Goal: Task Accomplishment & Management: Manage account settings

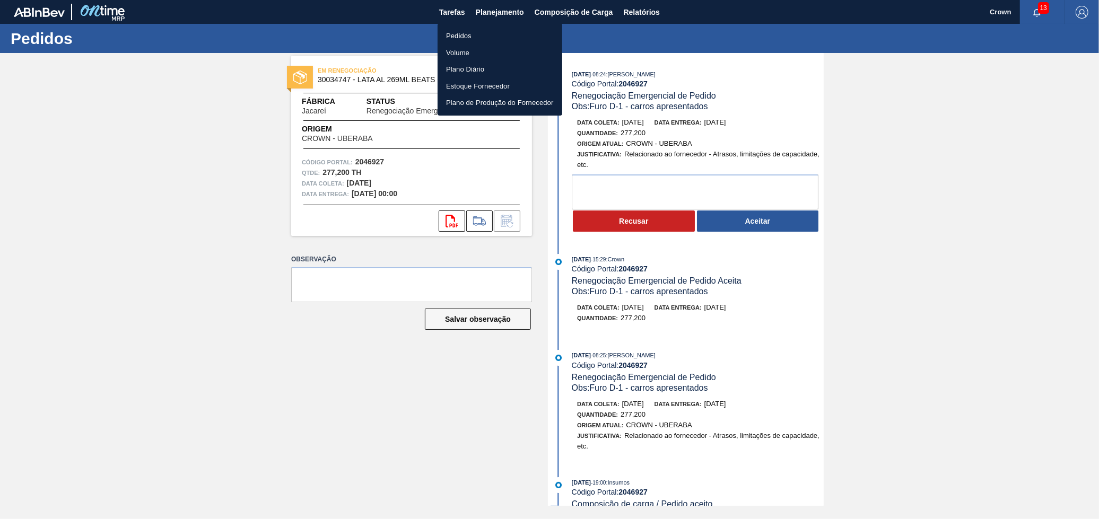
click at [468, 29] on li "Pedidos" at bounding box center [500, 36] width 125 height 17
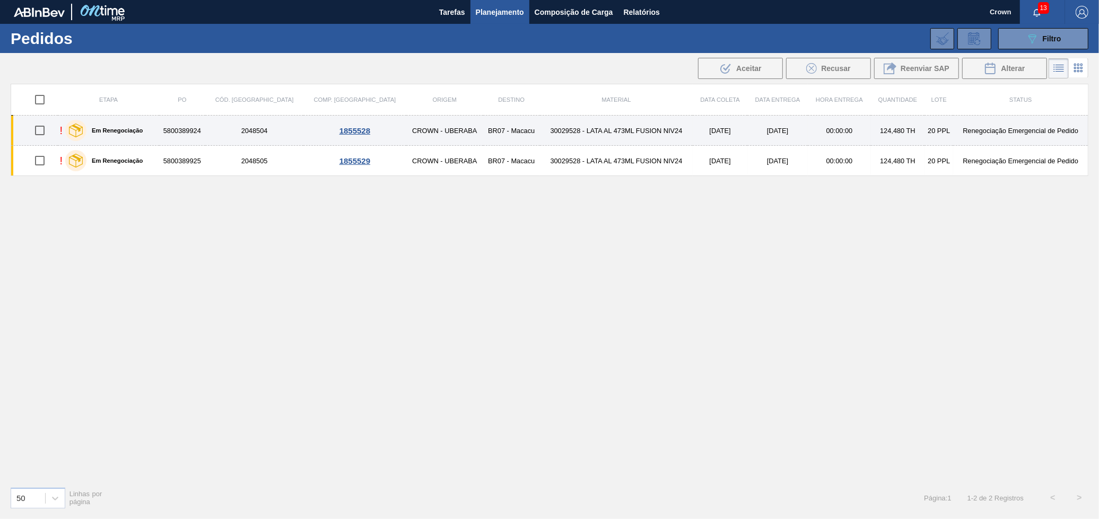
click at [582, 128] on td "30029528 - LATA AL 473ML FUSION NIV24" at bounding box center [616, 131] width 153 height 30
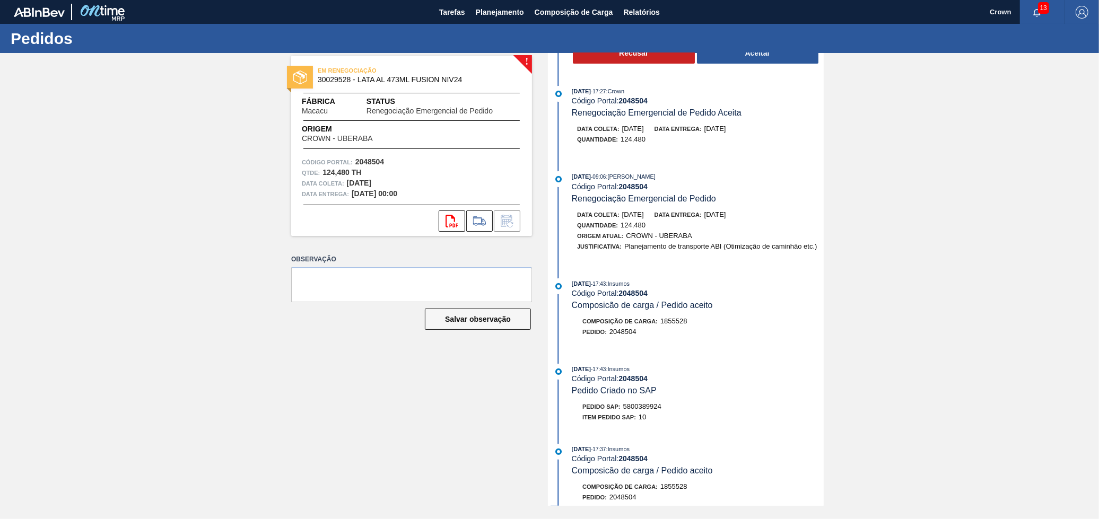
scroll to position [177, 0]
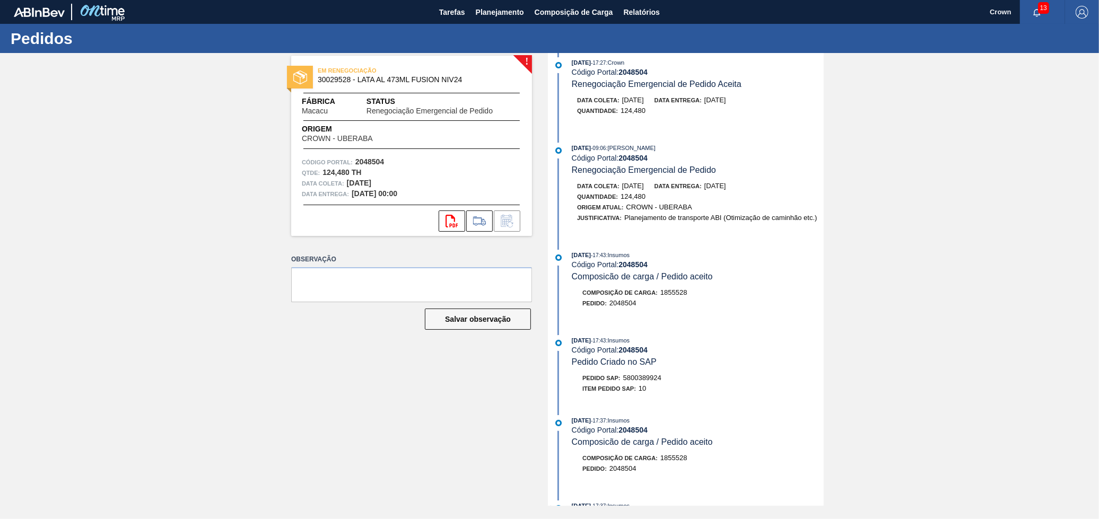
click at [648, 382] on span "5800389924" at bounding box center [642, 378] width 38 height 8
copy span "5800389924"
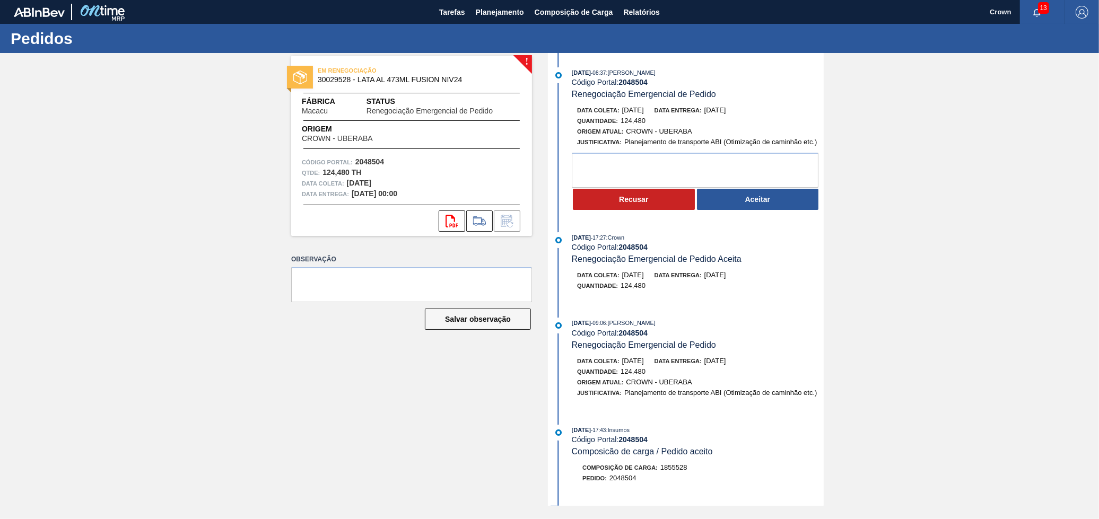
scroll to position [0, 0]
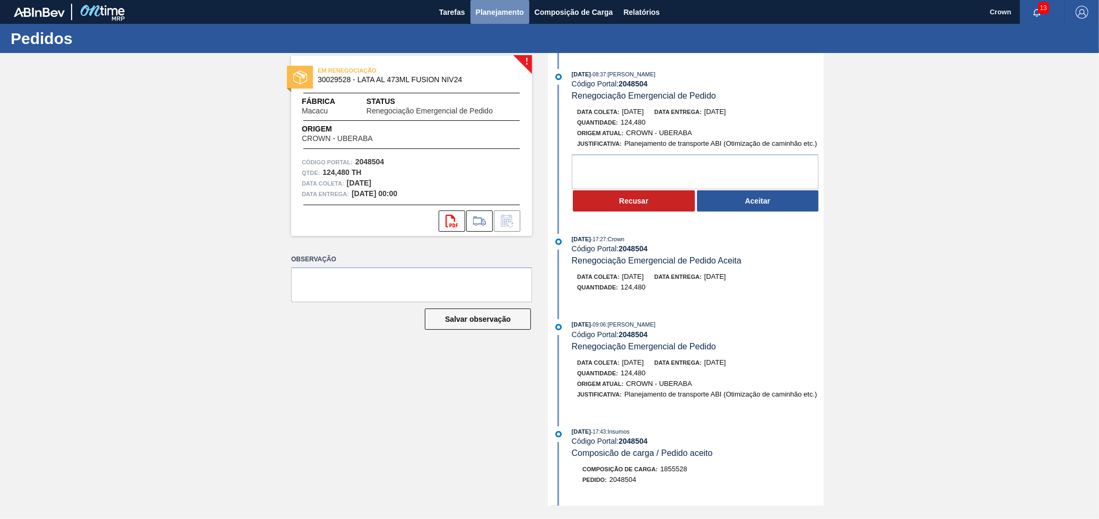
click at [495, 11] on span "Planejamento" at bounding box center [500, 12] width 48 height 13
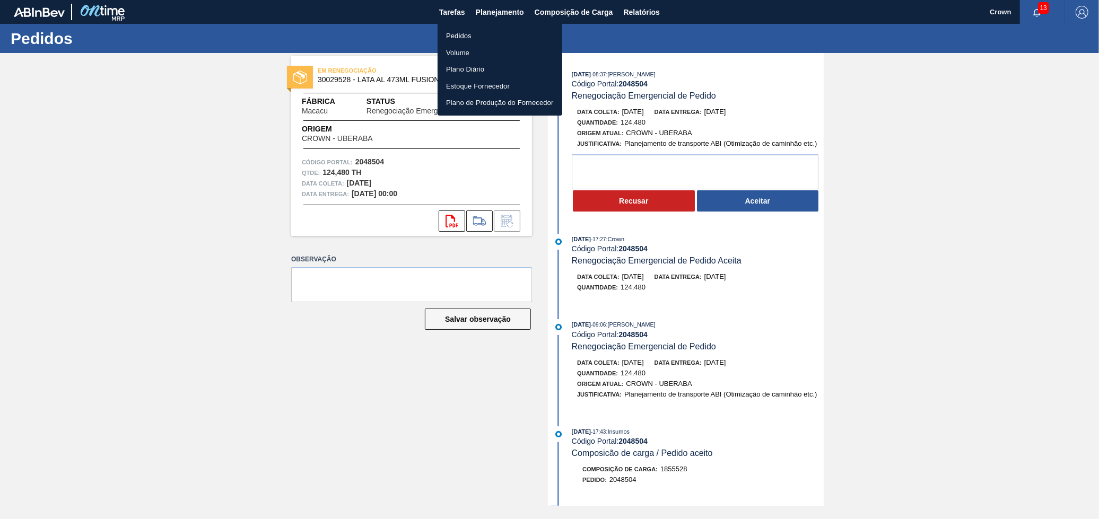
click at [485, 32] on li "Pedidos" at bounding box center [500, 36] width 125 height 17
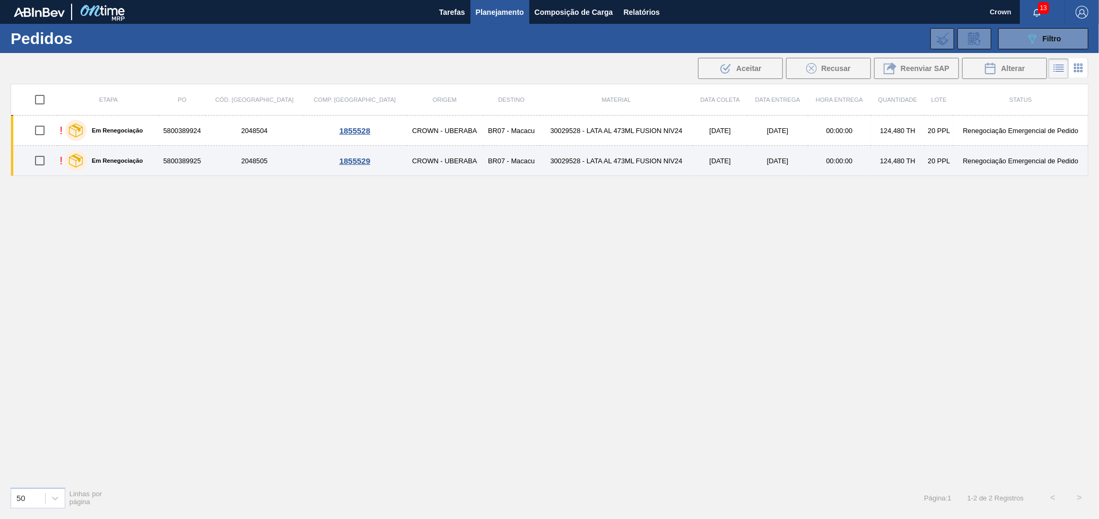
click at [483, 159] on td "BR07 - Macacu" at bounding box center [511, 161] width 57 height 30
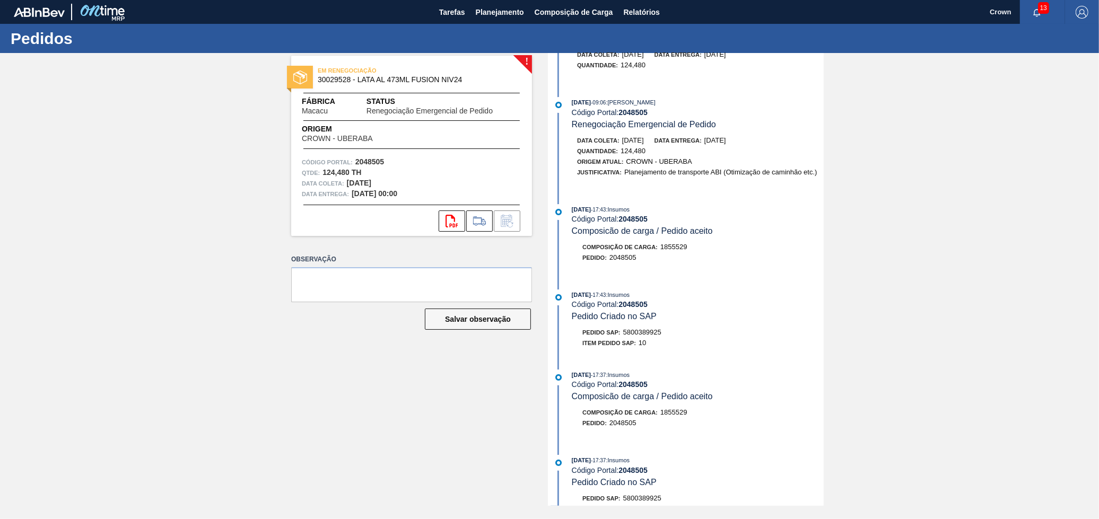
scroll to position [236, 0]
click at [639, 334] on span "5800389925" at bounding box center [642, 330] width 38 height 8
copy span "5800389925"
click at [487, 6] on span "Planejamento" at bounding box center [500, 12] width 48 height 13
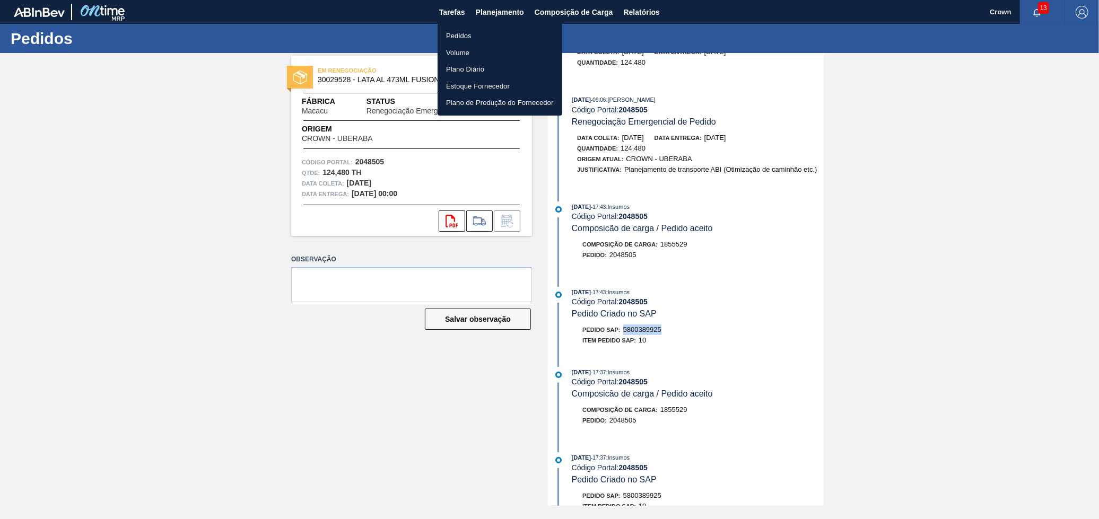
click at [454, 34] on li "Pedidos" at bounding box center [500, 36] width 125 height 17
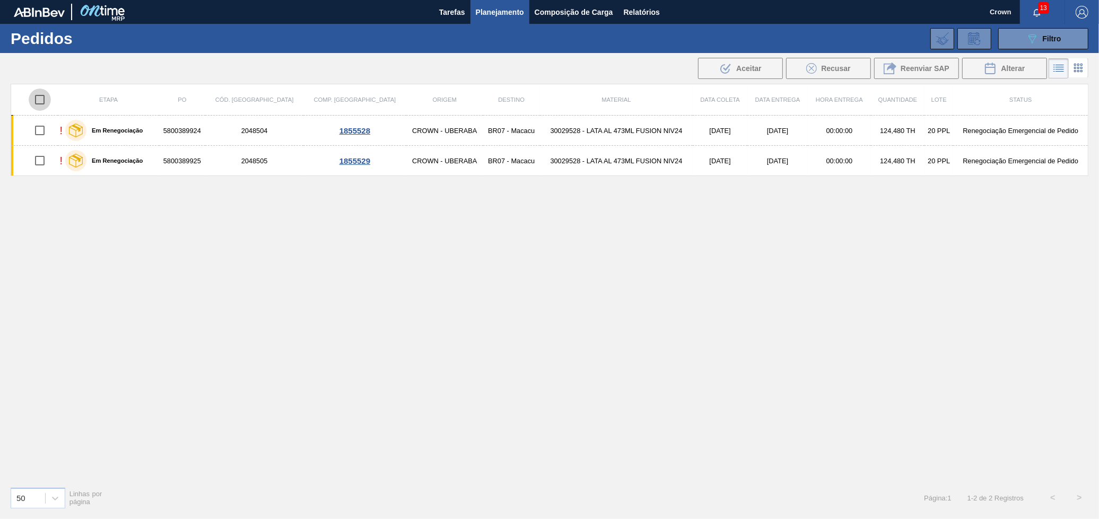
click at [39, 102] on input "checkbox" at bounding box center [40, 100] width 22 height 22
checkbox input "true"
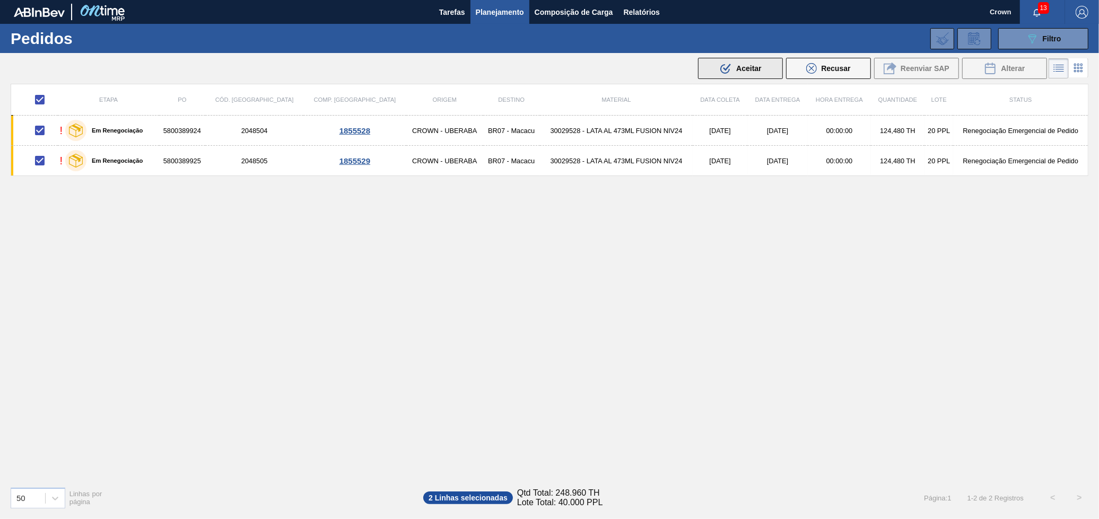
click at [714, 66] on button ".b{fill:var(--color-action-default)} Aceitar" at bounding box center [740, 68] width 85 height 21
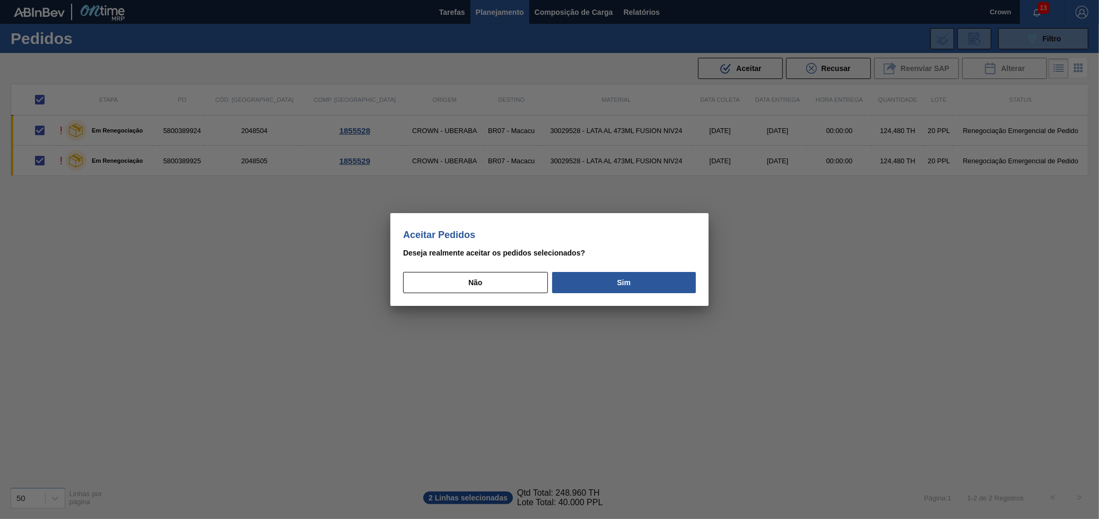
click at [640, 286] on button "Sim" at bounding box center [624, 282] width 144 height 21
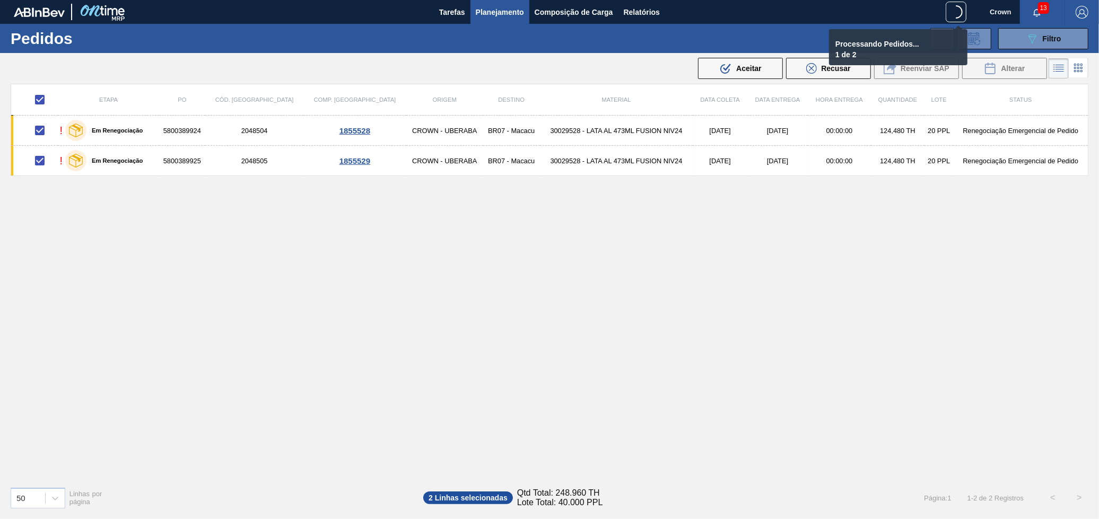
checkbox input "false"
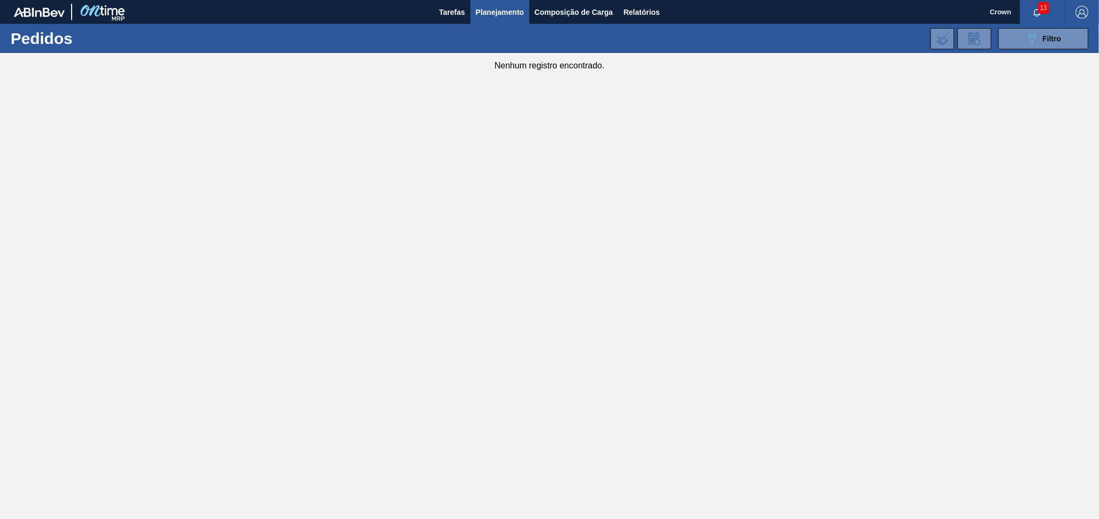
click at [502, 14] on span "Planejamento" at bounding box center [500, 12] width 48 height 13
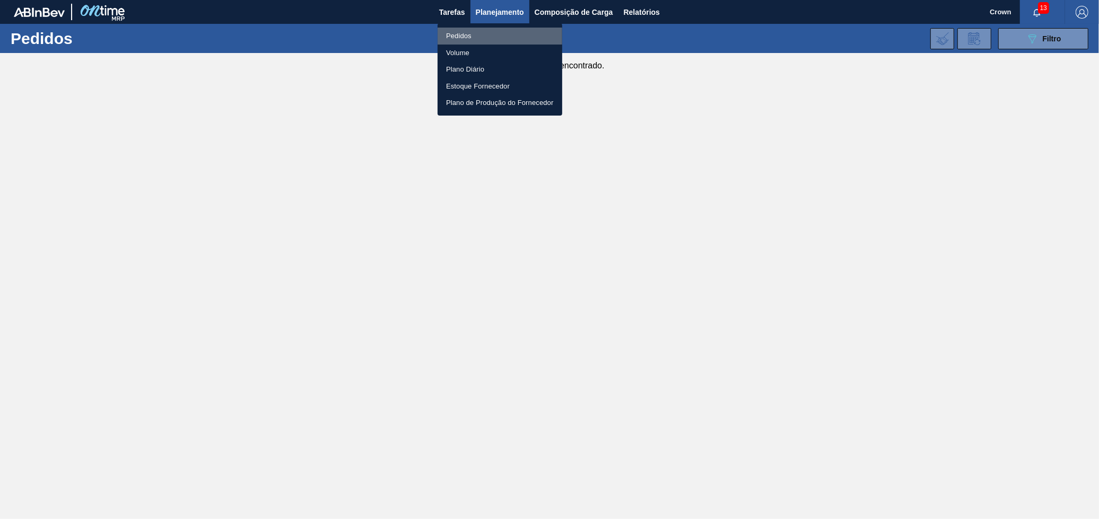
click at [473, 36] on li "Pedidos" at bounding box center [500, 36] width 125 height 17
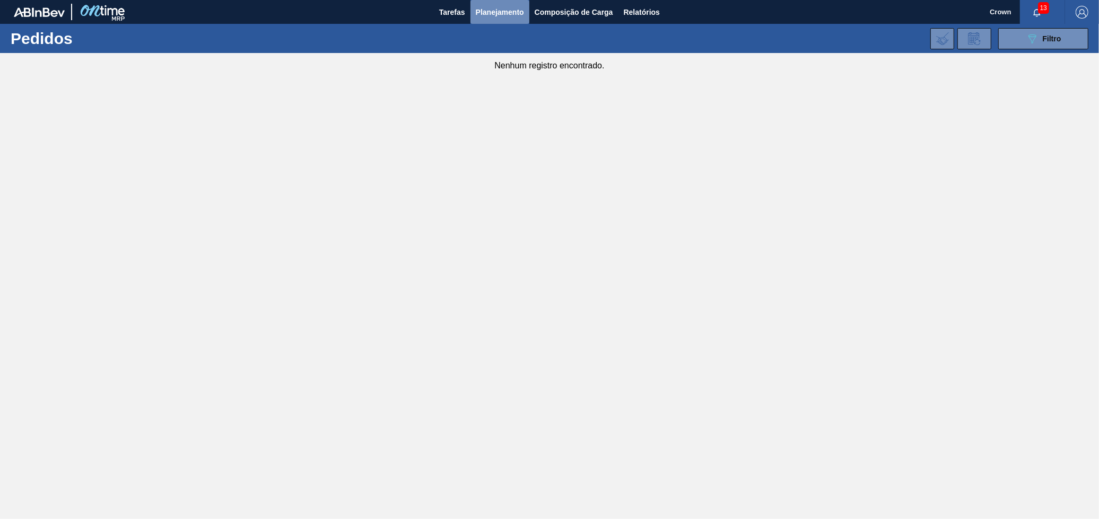
click at [507, 10] on span "Planejamento" at bounding box center [500, 12] width 48 height 13
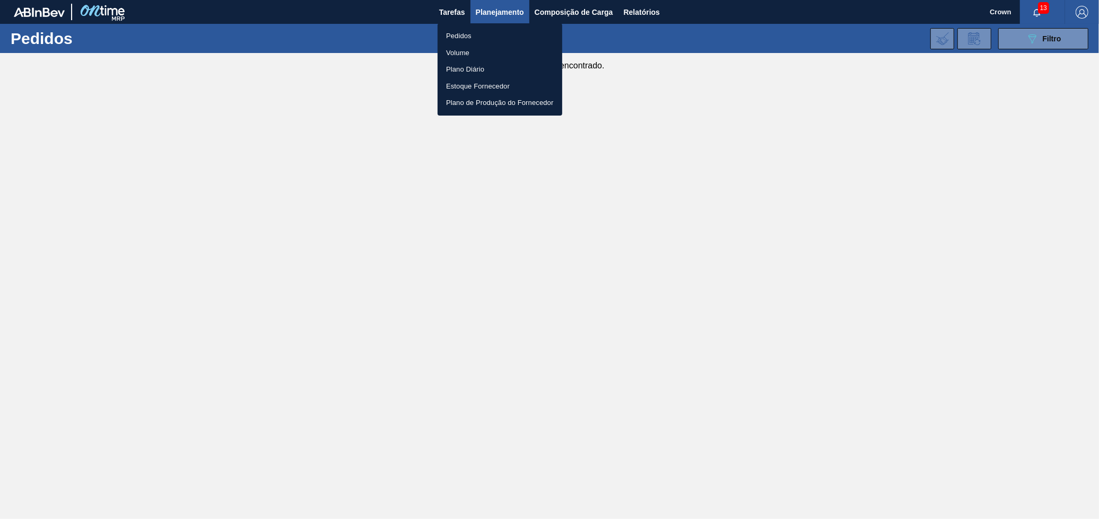
drag, startPoint x: 889, startPoint y: 111, endPoint x: 900, endPoint y: 101, distance: 15.0
click at [894, 105] on div at bounding box center [549, 259] width 1099 height 519
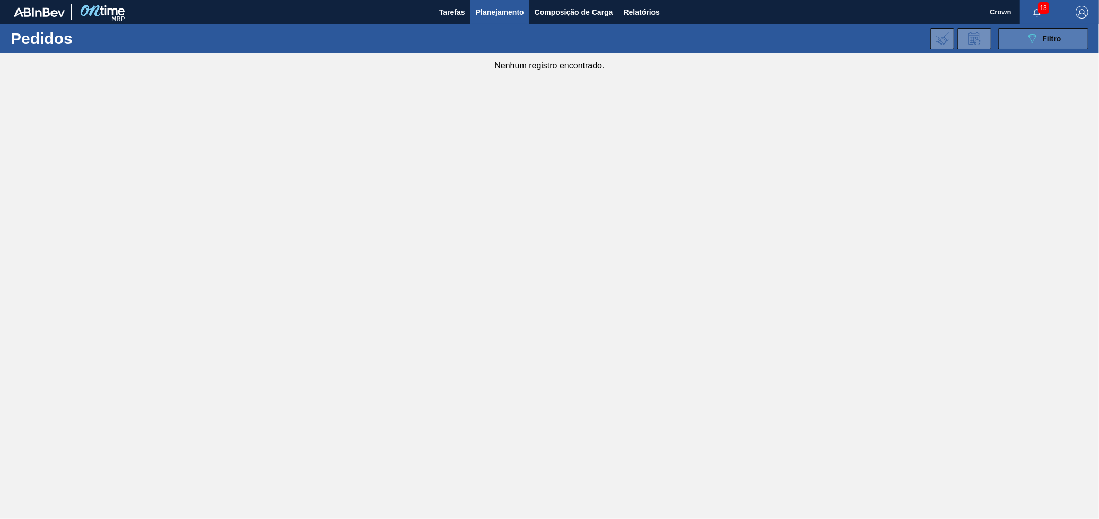
click at [1040, 39] on div "089F7B8B-B2A5-4AFE-B5C0-19BA573D28AC Filtro" at bounding box center [1044, 38] width 36 height 13
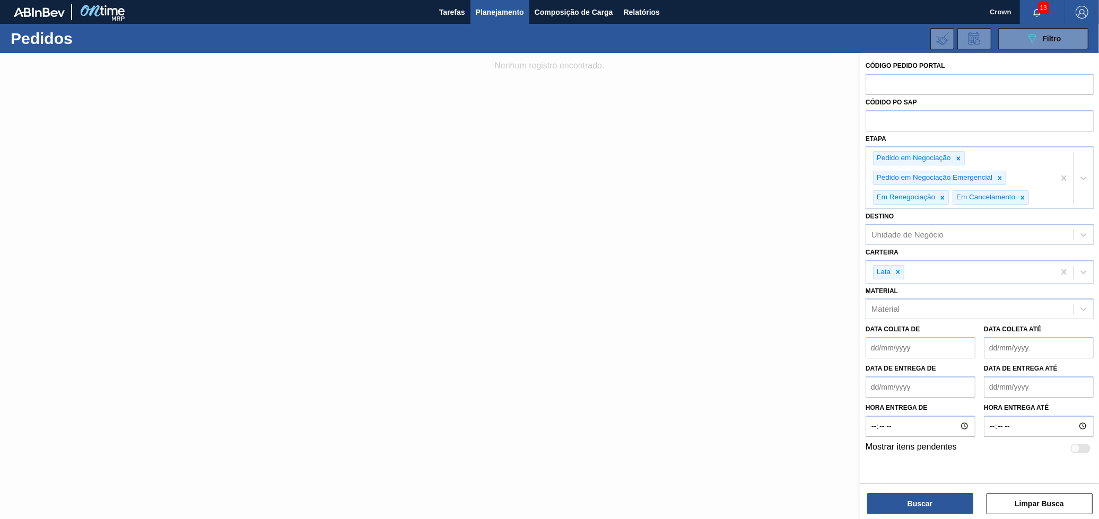
drag, startPoint x: 899, startPoint y: 268, endPoint x: 964, endPoint y: 256, distance: 66.0
click at [954, 263] on div "Lata" at bounding box center [960, 273] width 188 height 22
click at [1081, 175] on icon at bounding box center [1083, 178] width 11 height 11
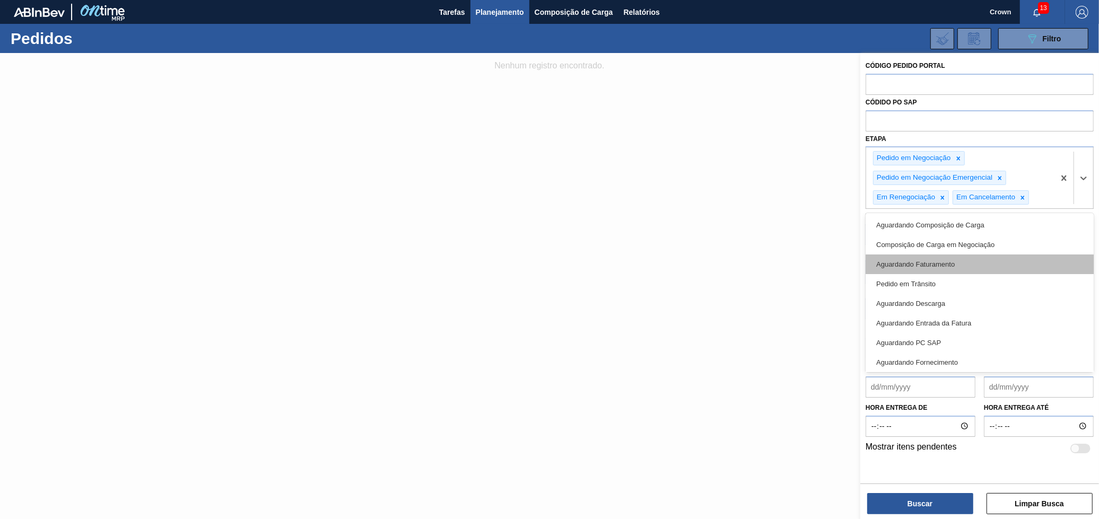
click at [982, 258] on div "Aguardando Faturamento" at bounding box center [980, 265] width 228 height 20
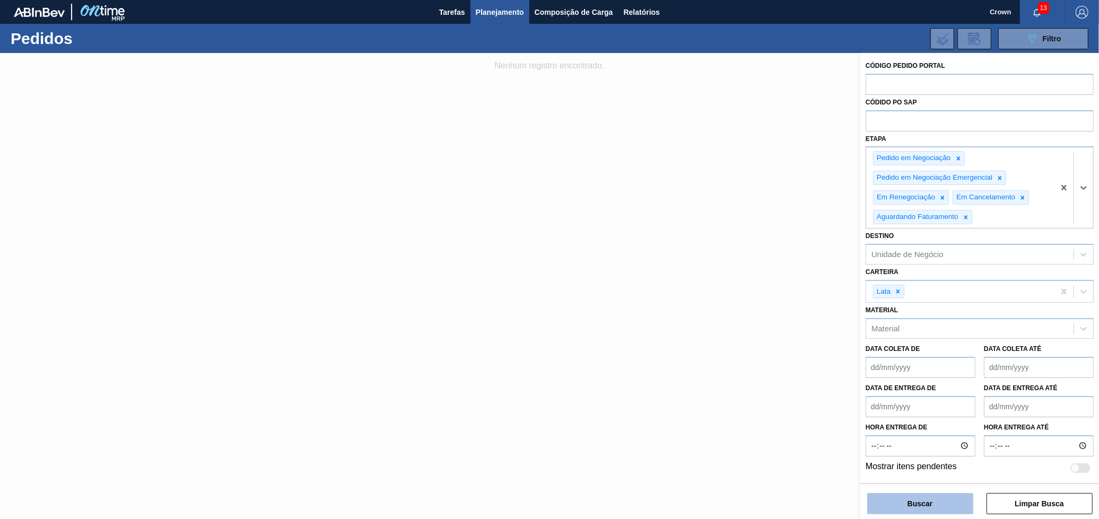
click at [928, 500] on button "Buscar" at bounding box center [920, 503] width 106 height 21
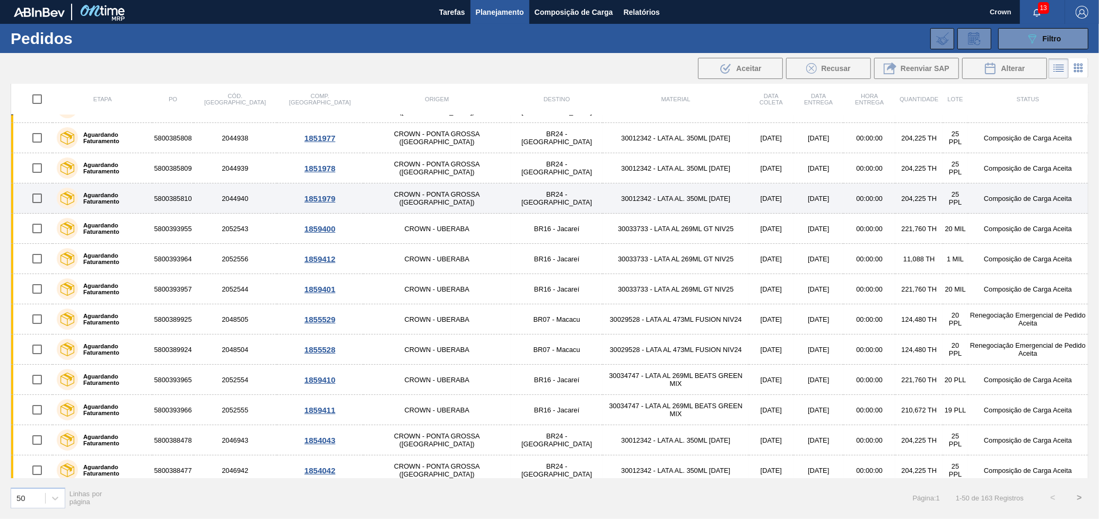
scroll to position [118, 0]
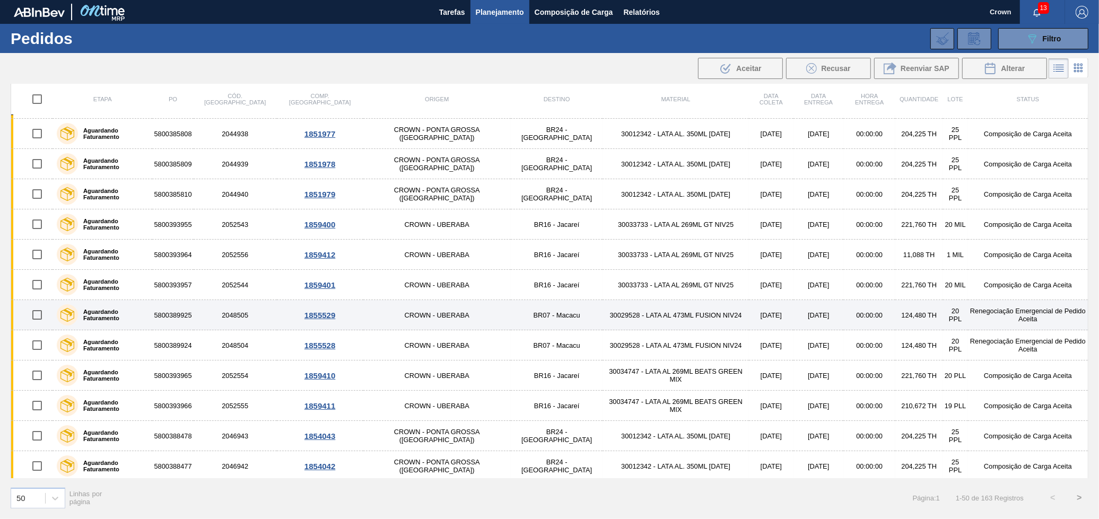
click at [624, 318] on td "30029528 - LATA AL 473ML FUSION NIV24" at bounding box center [676, 315] width 146 height 30
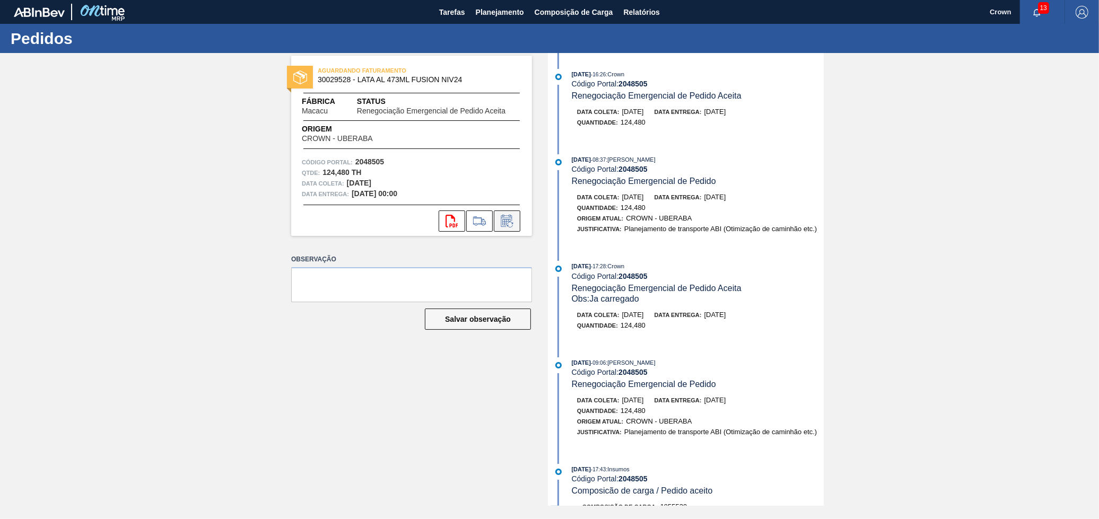
click at [510, 224] on icon at bounding box center [507, 221] width 17 height 13
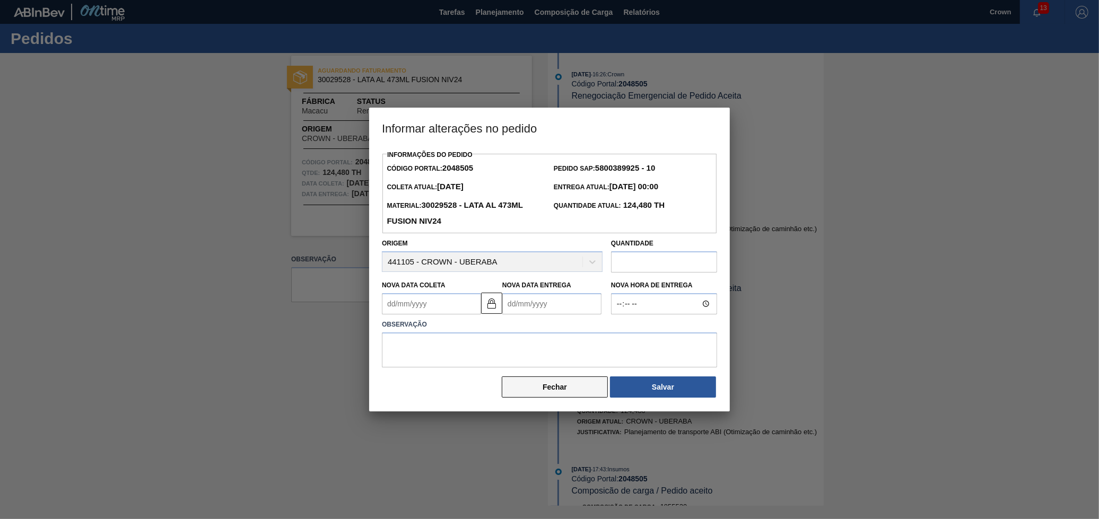
click at [568, 391] on button "Fechar" at bounding box center [555, 387] width 106 height 21
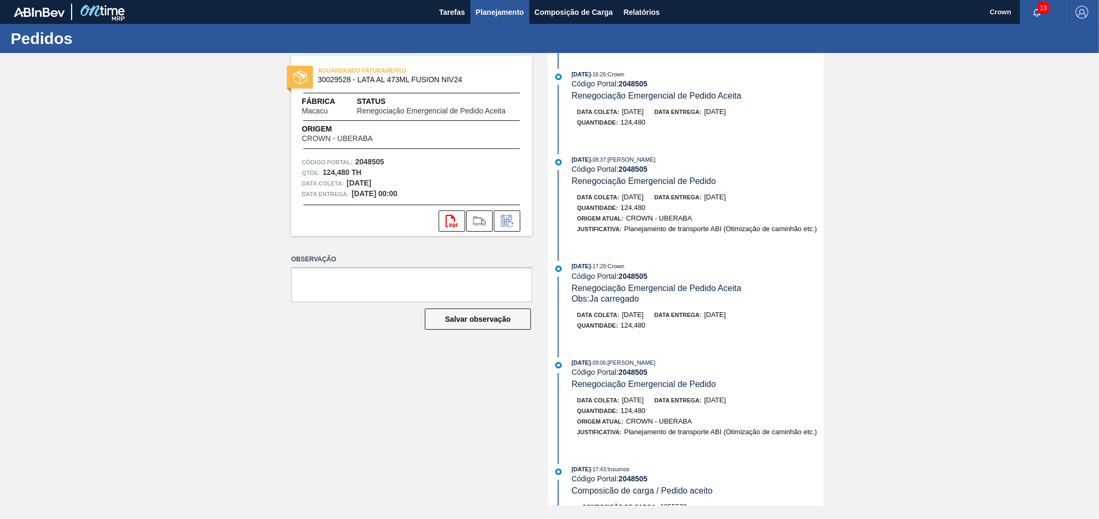
click at [492, 15] on span "Planejamento" at bounding box center [500, 12] width 48 height 13
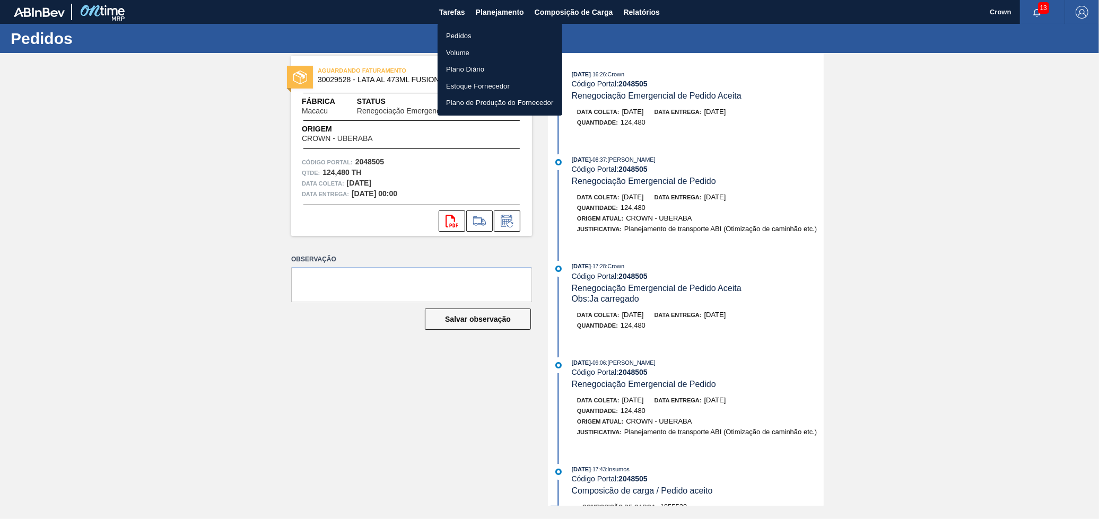
click at [483, 34] on li "Pedidos" at bounding box center [500, 36] width 125 height 17
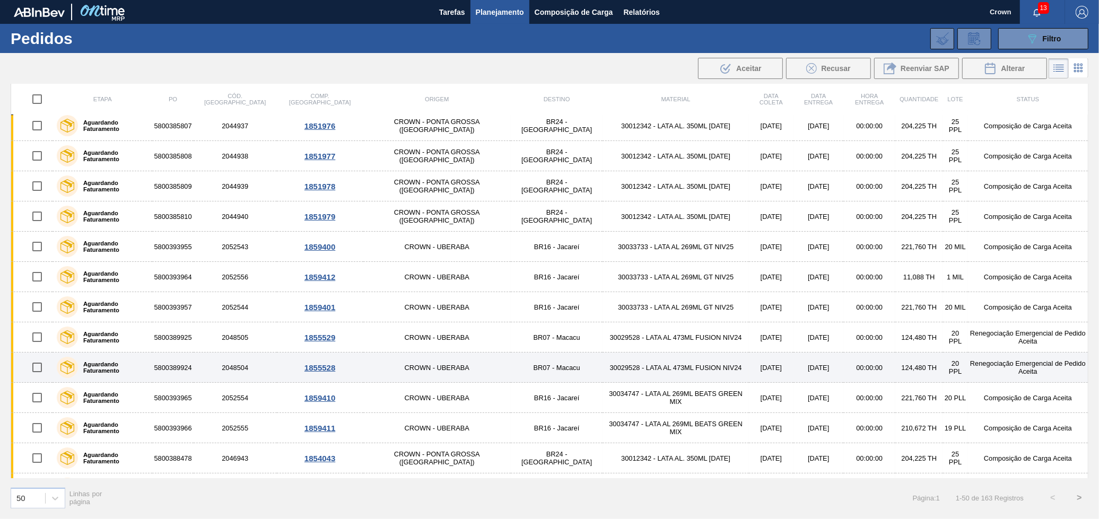
scroll to position [118, 0]
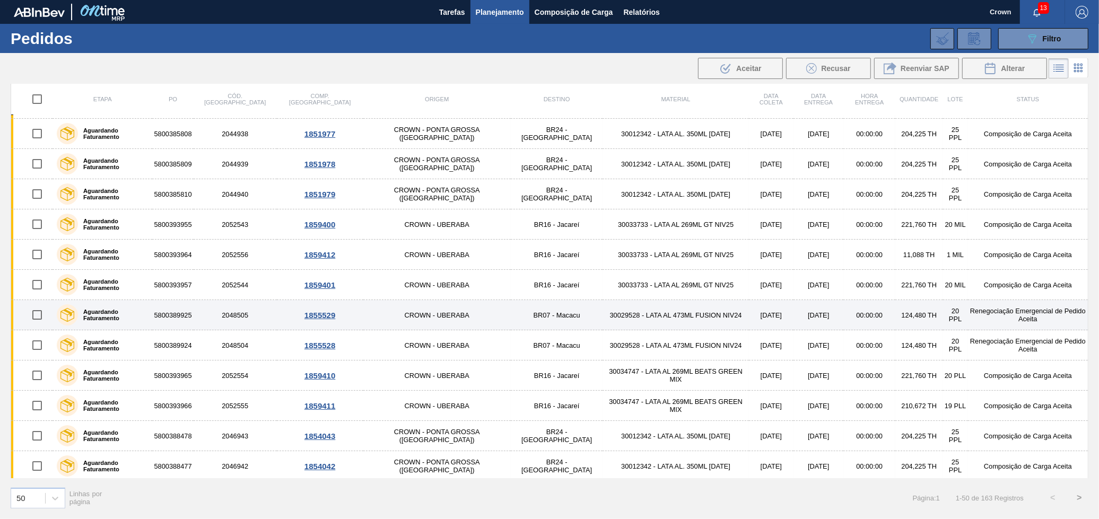
click at [33, 313] on input "checkbox" at bounding box center [37, 315] width 22 height 22
checkbox input "true"
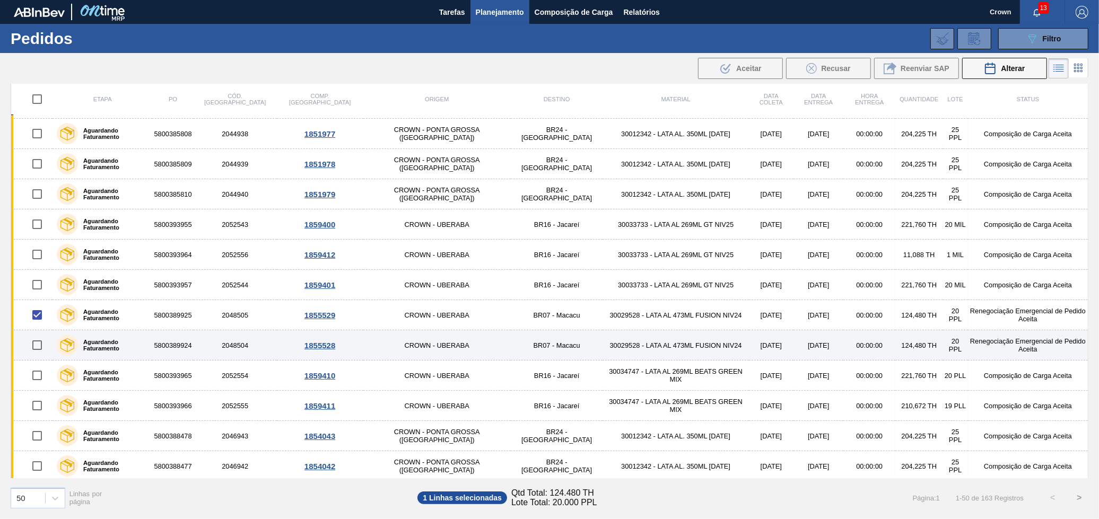
click at [40, 342] on input "checkbox" at bounding box center [37, 345] width 22 height 22
checkbox input "true"
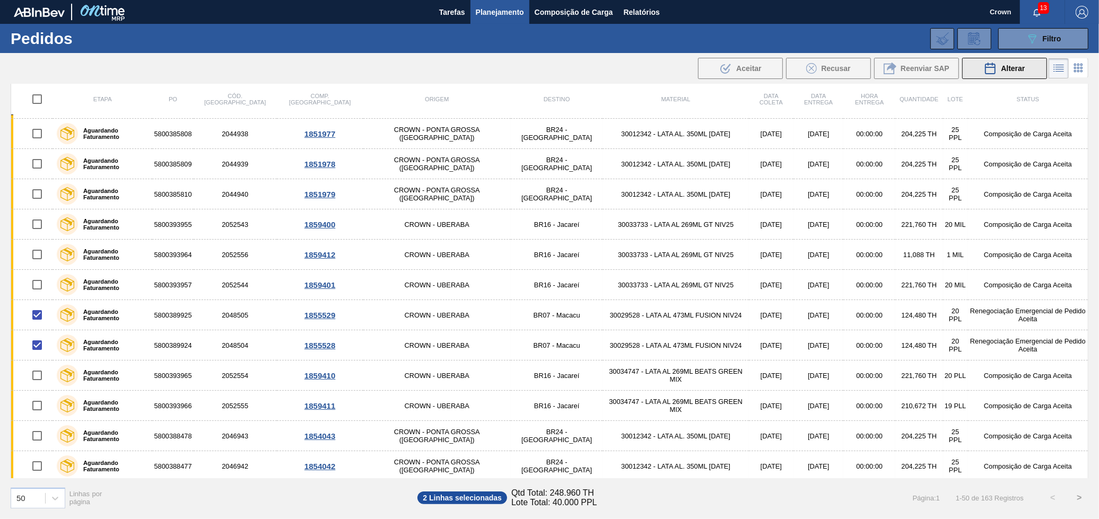
click at [1020, 74] on button "Alterar" at bounding box center [1004, 68] width 85 height 21
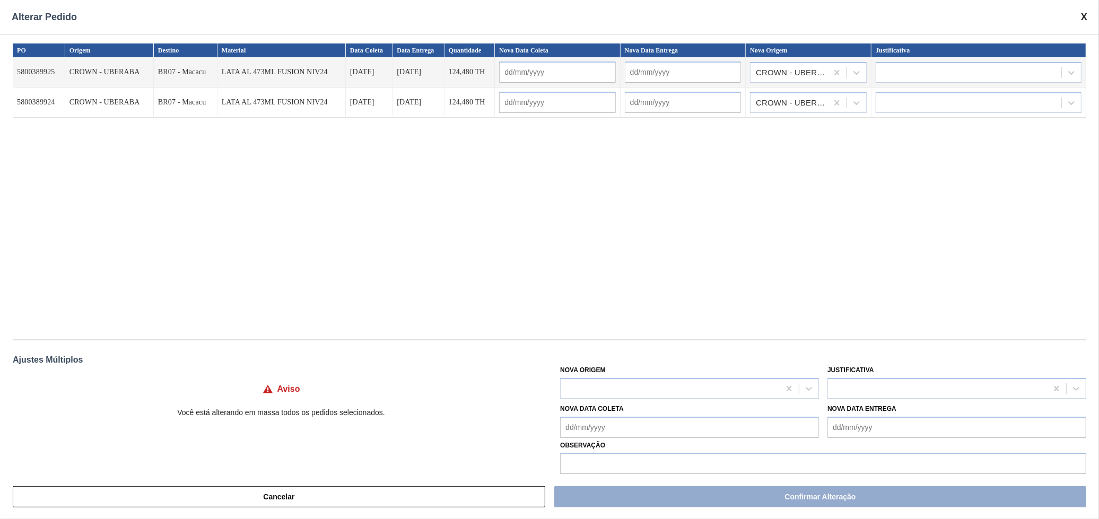
scroll to position [11, 0]
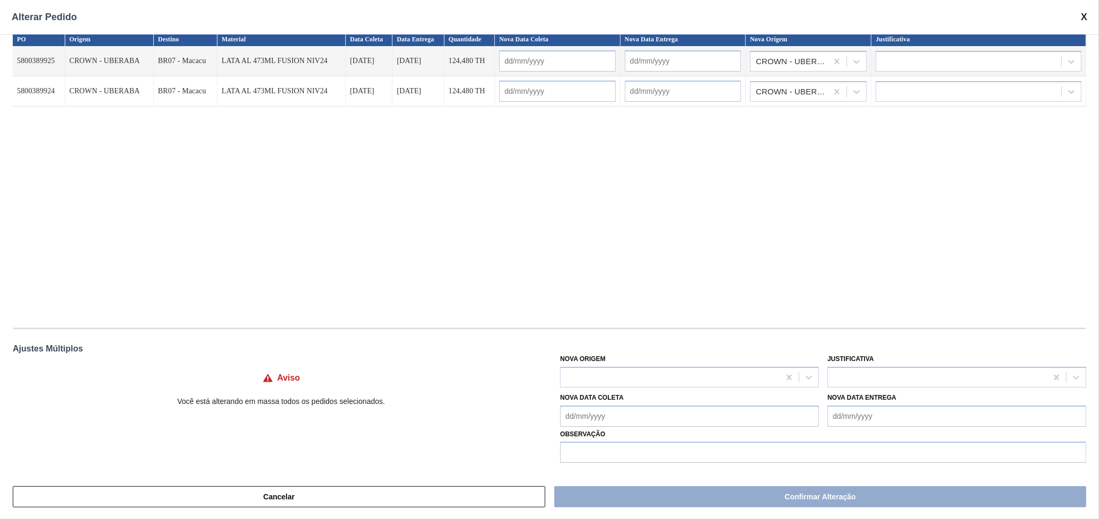
click at [1078, 15] on div "Alterar Pedido" at bounding box center [549, 17] width 1099 height 34
click at [1086, 17] on span at bounding box center [1084, 17] width 6 height 11
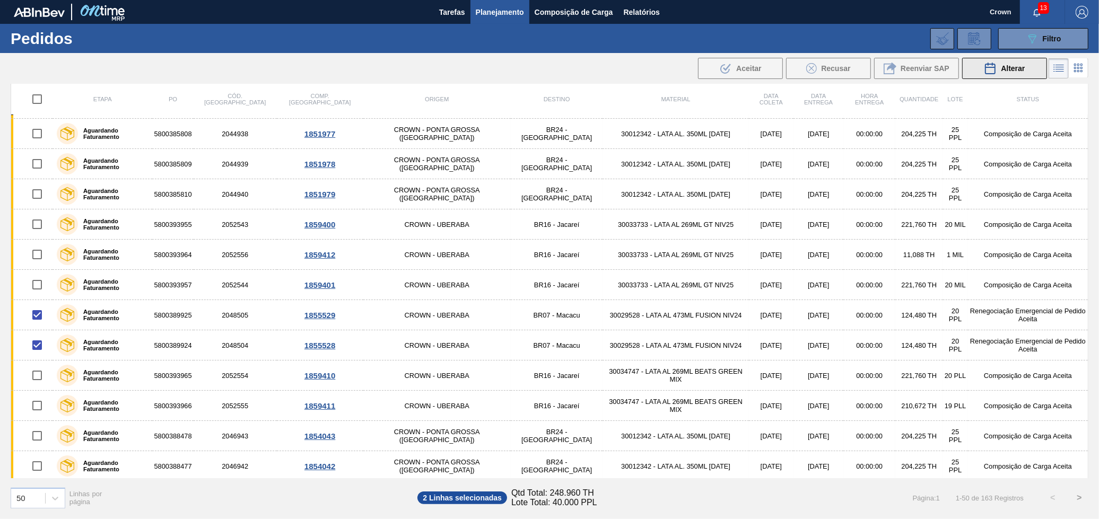
click at [1001, 72] on span "Alterar" at bounding box center [1013, 68] width 24 height 8
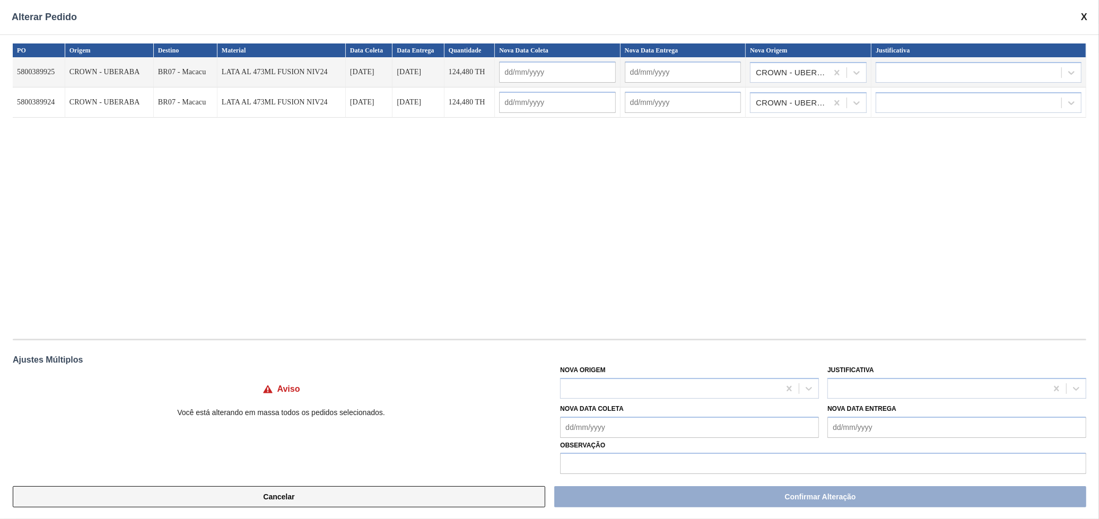
click at [513, 501] on button "Cancelar" at bounding box center [279, 496] width 533 height 21
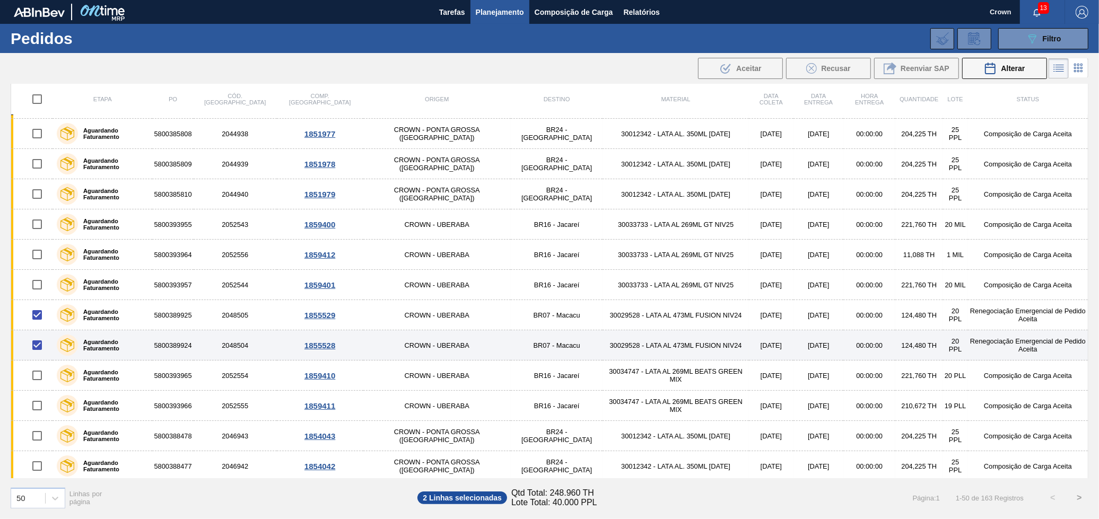
click at [603, 343] on td "30029528 - LATA AL 473ML FUSION NIV24" at bounding box center [676, 345] width 146 height 30
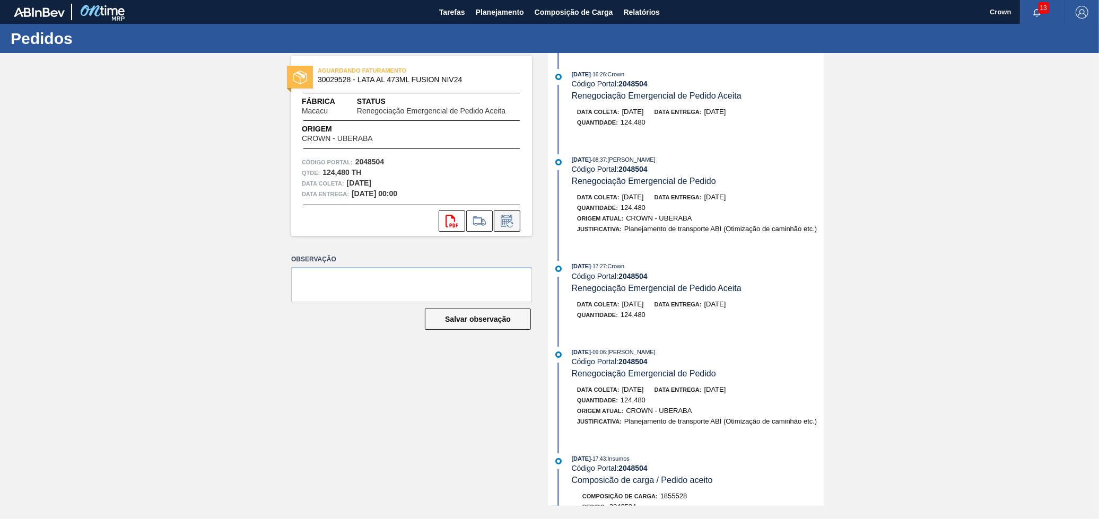
click at [510, 219] on icon at bounding box center [506, 222] width 8 height 6
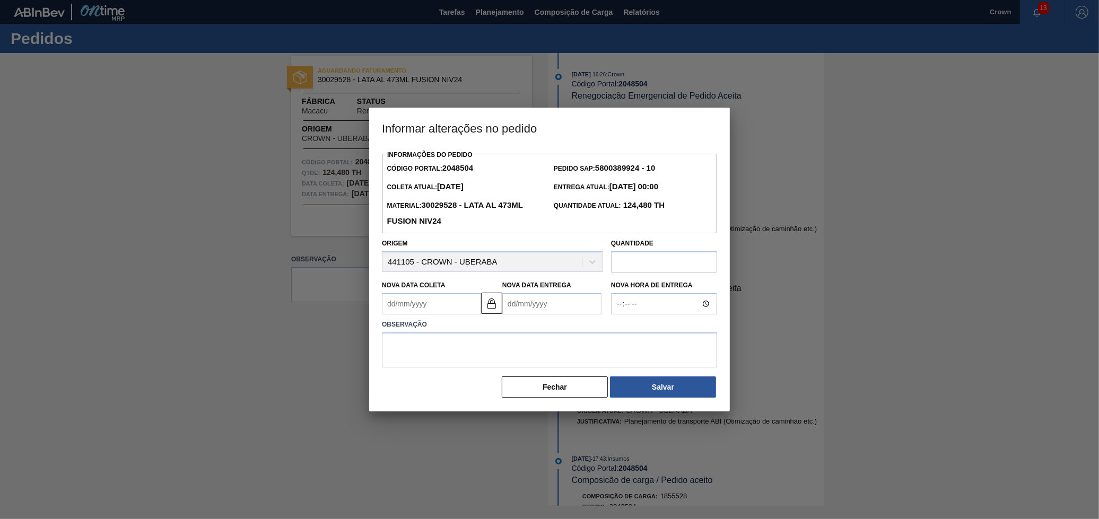
click at [583, 264] on div "Origem 441105 - CROWN - UBERABA" at bounding box center [492, 254] width 221 height 36
click at [600, 395] on button "Fechar" at bounding box center [555, 387] width 106 height 21
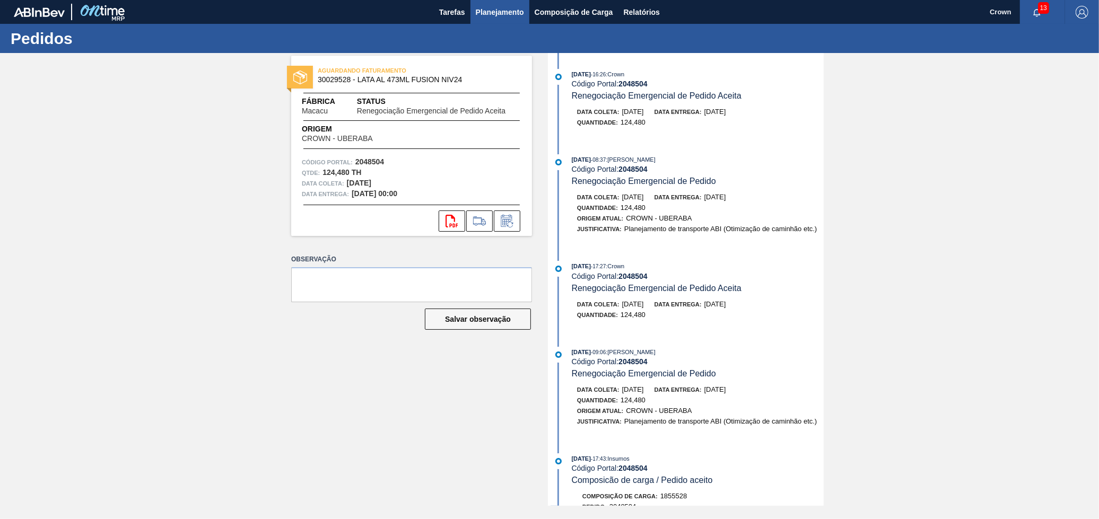
click at [496, 15] on span "Planejamento" at bounding box center [500, 12] width 48 height 13
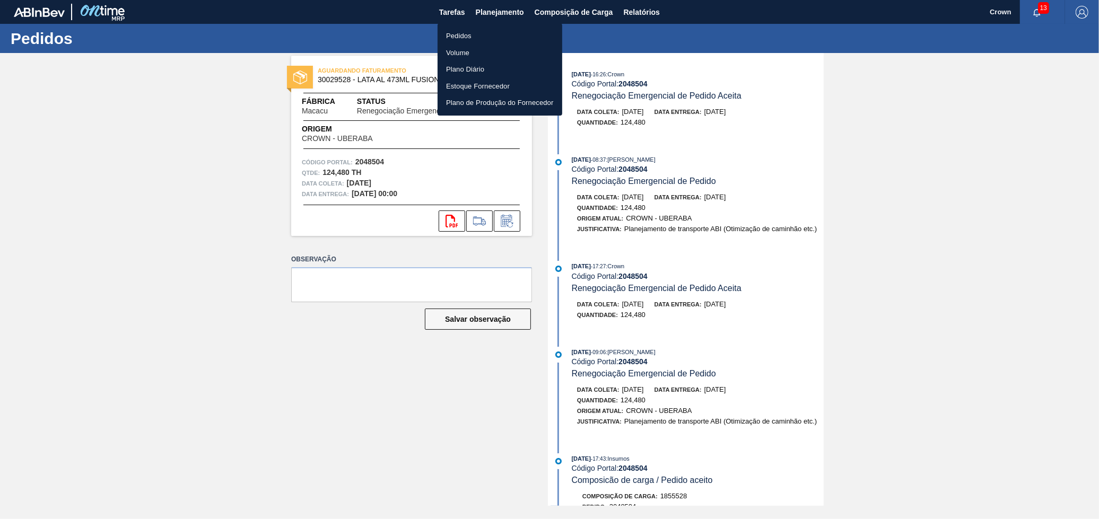
click at [491, 31] on li "Pedidos" at bounding box center [500, 36] width 125 height 17
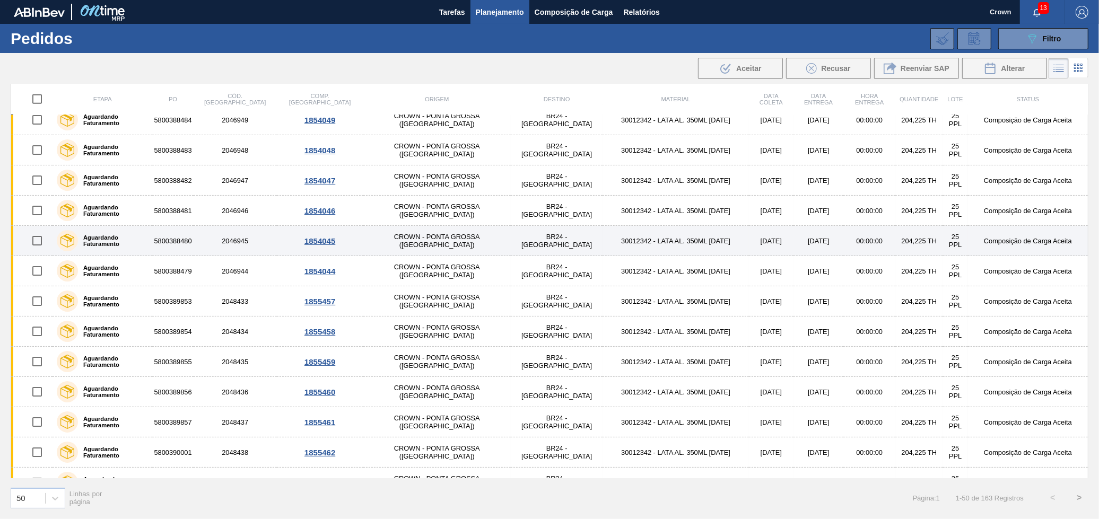
scroll to position [1149, 0]
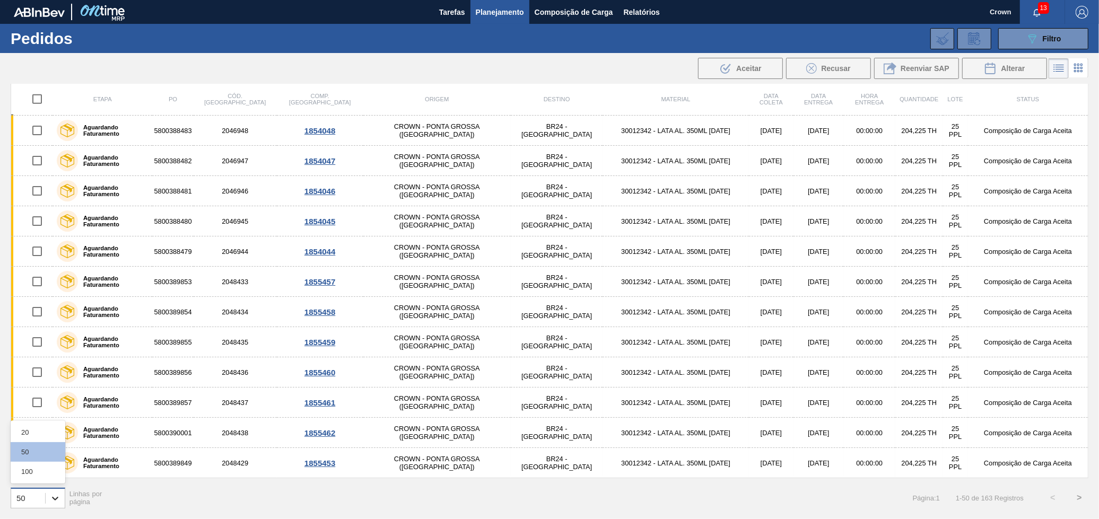
click at [50, 491] on div at bounding box center [55, 498] width 19 height 19
click at [40, 472] on div "100" at bounding box center [38, 472] width 55 height 20
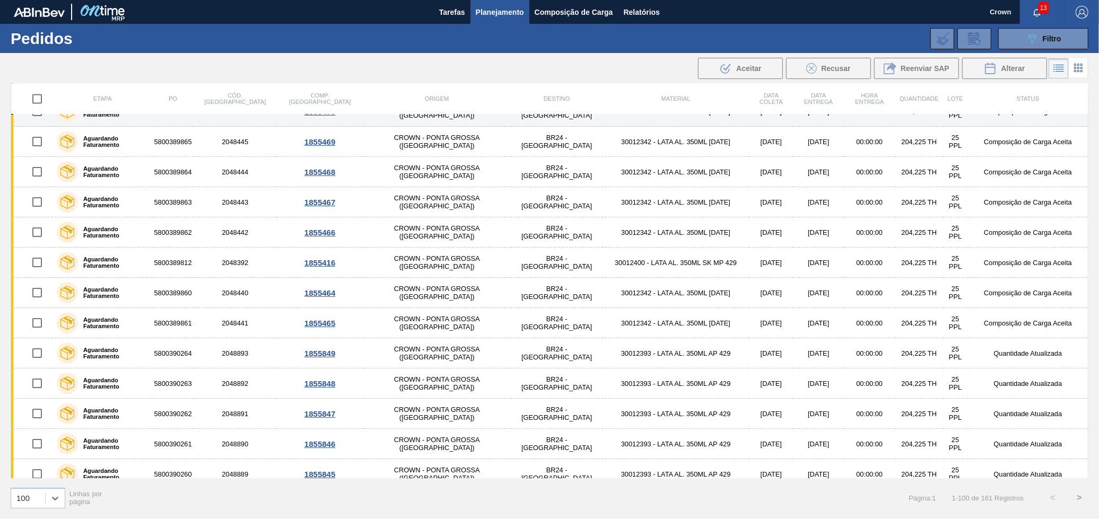
scroll to position [2013, 0]
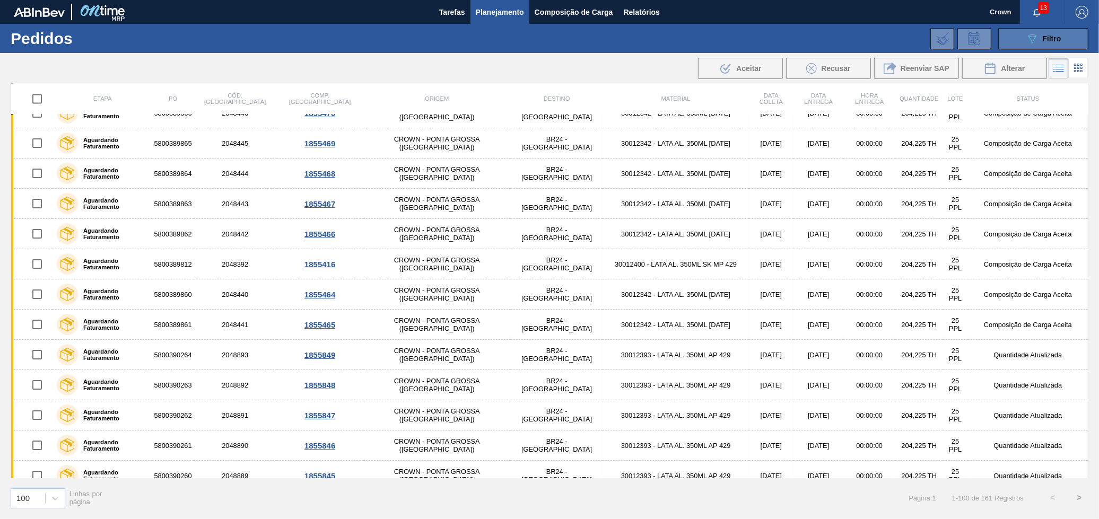
click at [1071, 38] on button "089F7B8B-B2A5-4AFE-B5C0-19BA573D28AC Filtro" at bounding box center [1043, 38] width 90 height 21
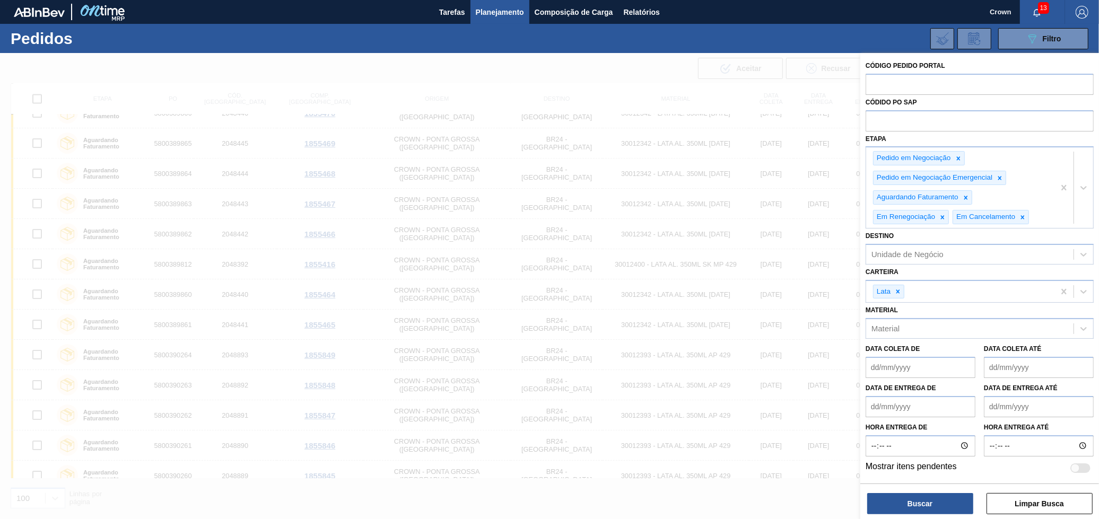
click at [755, 238] on div at bounding box center [549, 312] width 1099 height 519
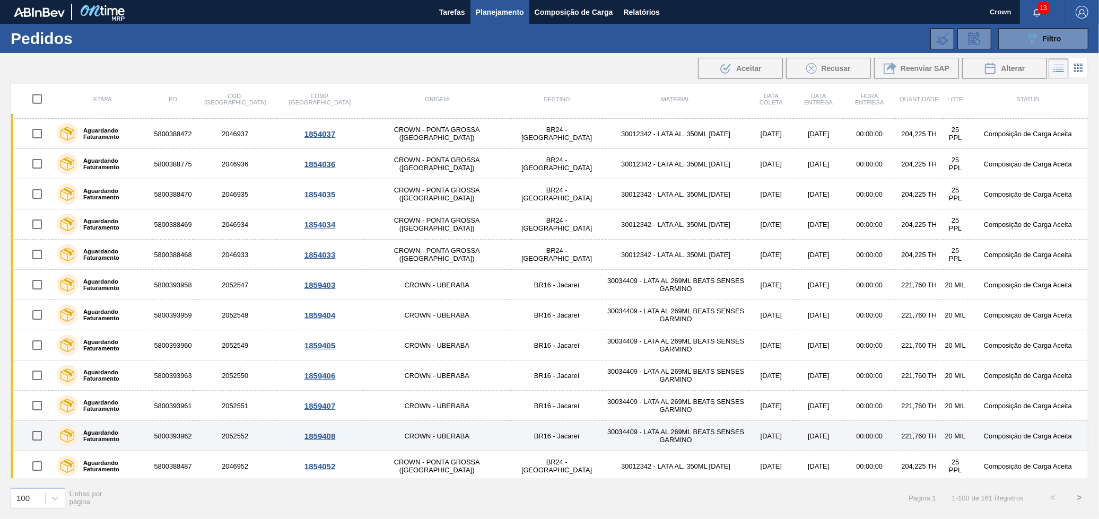
scroll to position [481, 0]
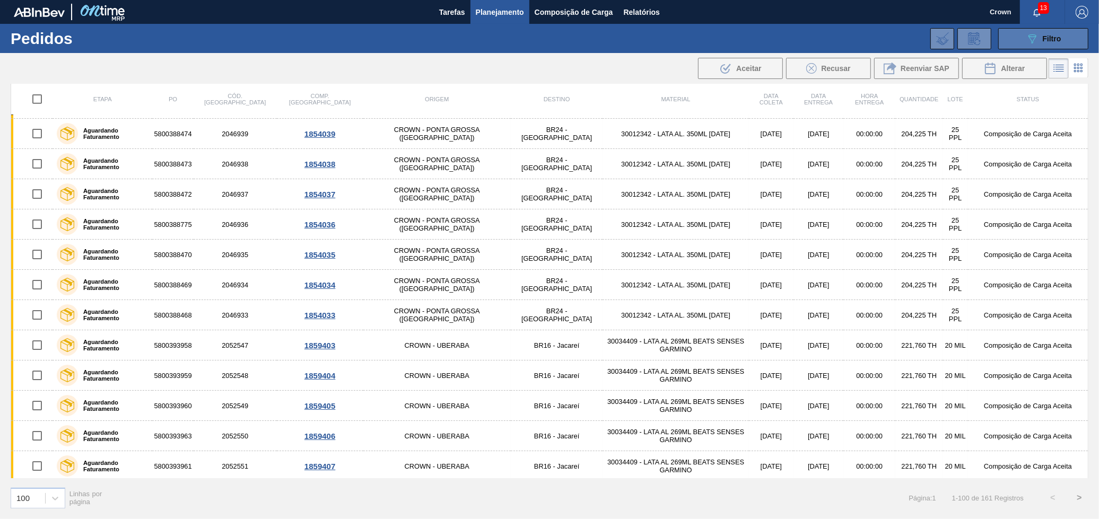
click at [1012, 42] on button "089F7B8B-B2A5-4AFE-B5C0-19BA573D28AC Filtro" at bounding box center [1043, 38] width 90 height 21
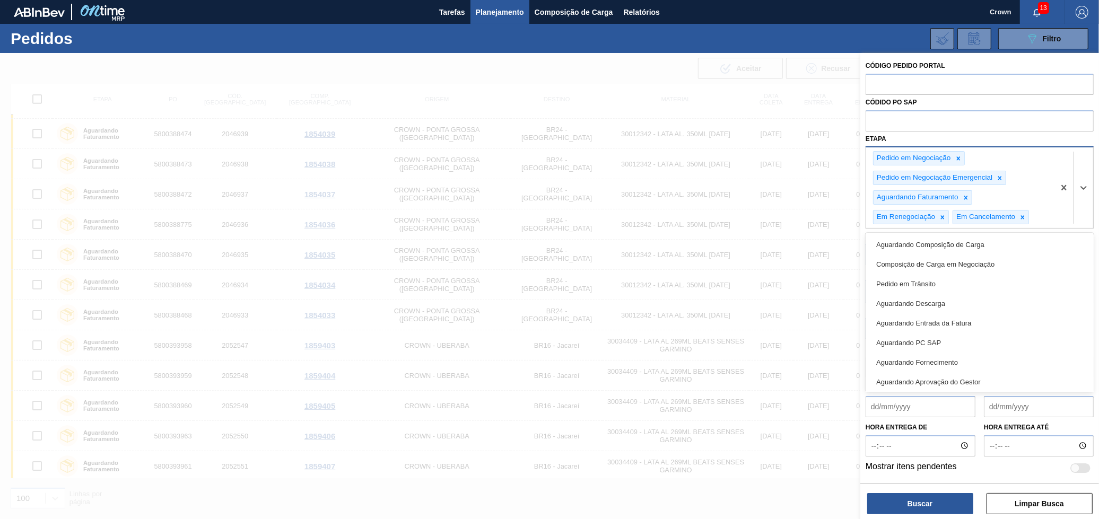
click at [1038, 202] on div "Pedido em Negociação Pedido em Negociação Emergencial Aguardando Faturamento Em…" at bounding box center [960, 187] width 188 height 81
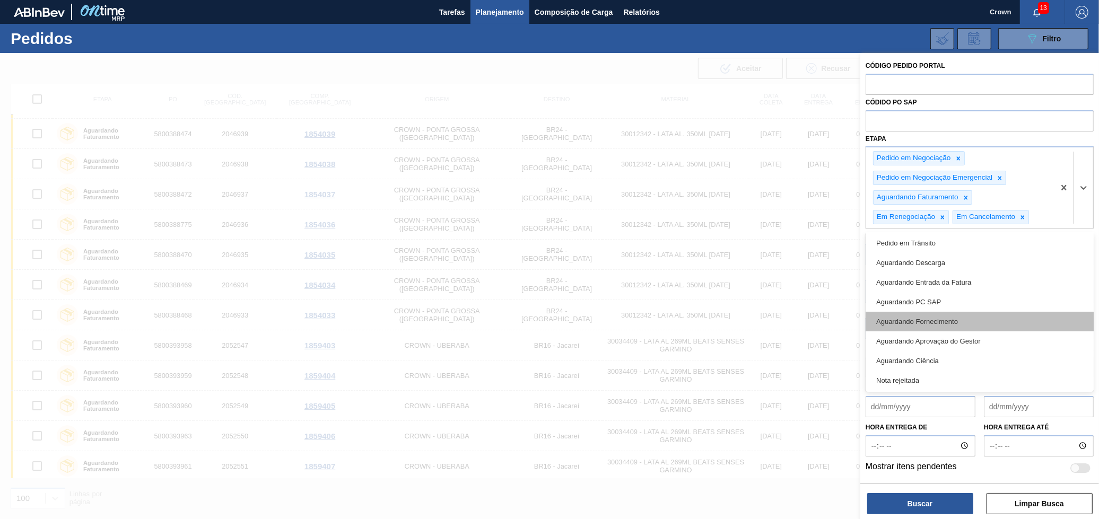
scroll to position [0, 0]
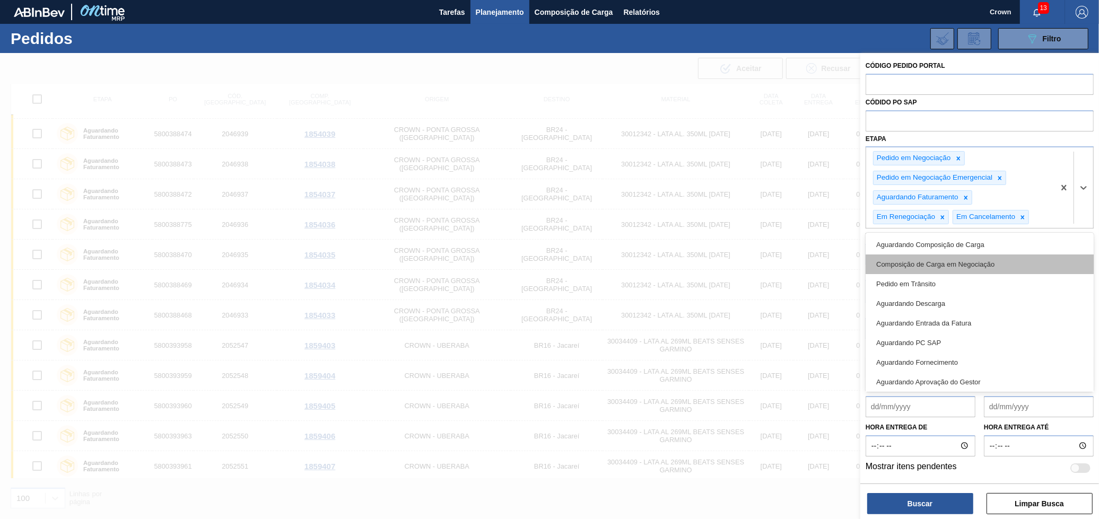
click at [944, 268] on div "Composição de Carga em Negociação" at bounding box center [980, 265] width 228 height 20
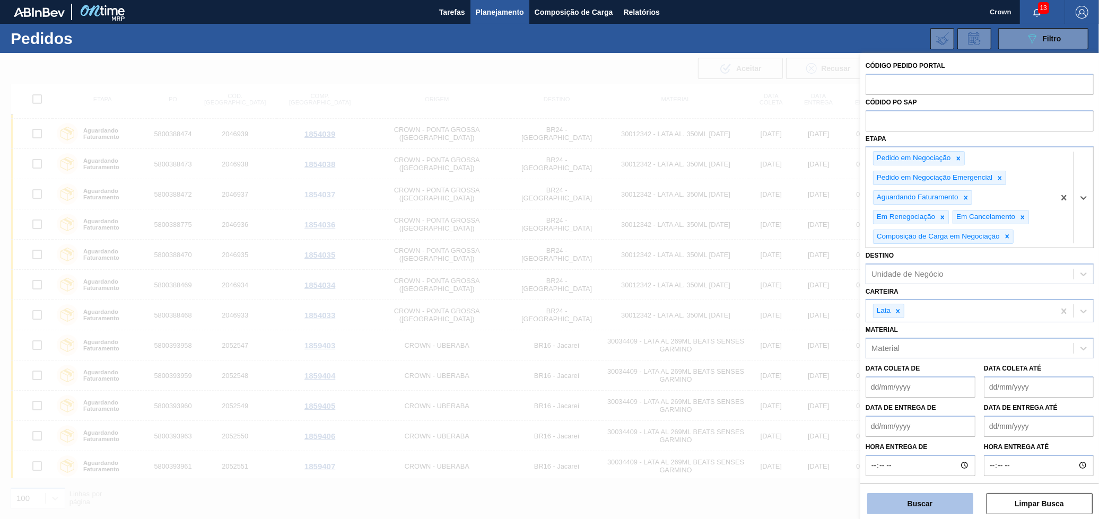
click at [936, 503] on button "Buscar" at bounding box center [920, 503] width 106 height 21
